Goal: Navigation & Orientation: Find specific page/section

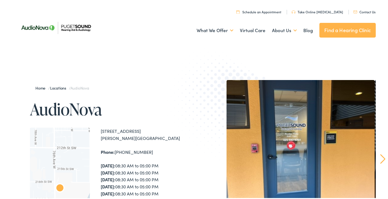
click at [28, 29] on img at bounding box center [55, 27] width 79 height 28
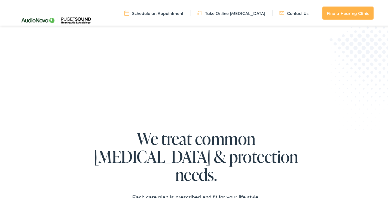
scroll to position [1250, 0]
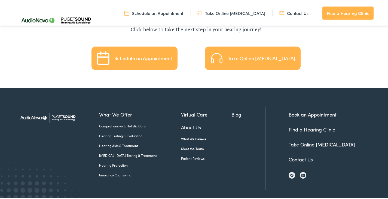
click at [310, 125] on link "Find a Hearing Clinic" at bounding box center [311, 128] width 46 height 7
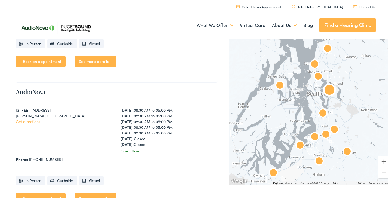
scroll to position [408, 0]
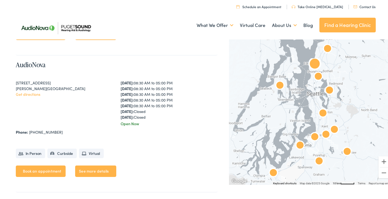
click at [98, 171] on link "See more details" at bounding box center [95, 169] width 41 height 11
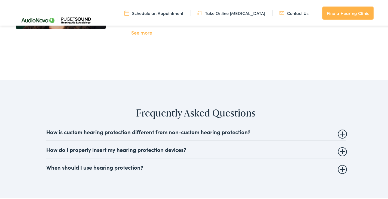
scroll to position [1128, 0]
